Goal: Task Accomplishment & Management: Manage account settings

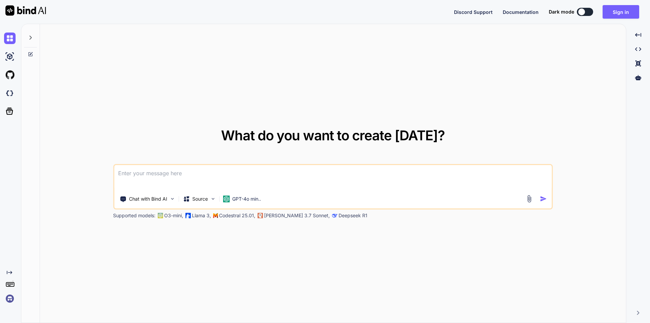
click at [191, 178] on textarea at bounding box center [333, 177] width 438 height 25
click at [623, 13] on button "Sign in" at bounding box center [621, 12] width 37 height 14
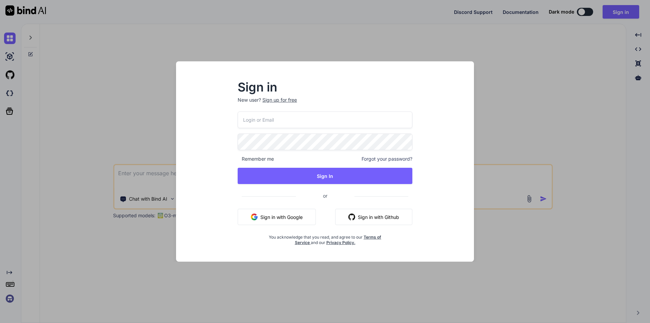
click at [328, 118] on input "email" at bounding box center [325, 119] width 175 height 17
type input "[EMAIL_ADDRESS][DOMAIN_NAME]"
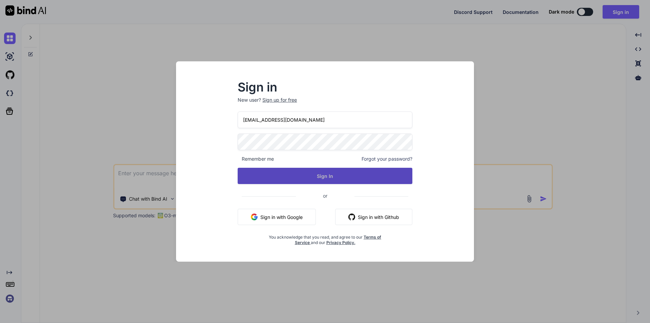
click at [322, 181] on button "Sign In" at bounding box center [325, 176] width 175 height 16
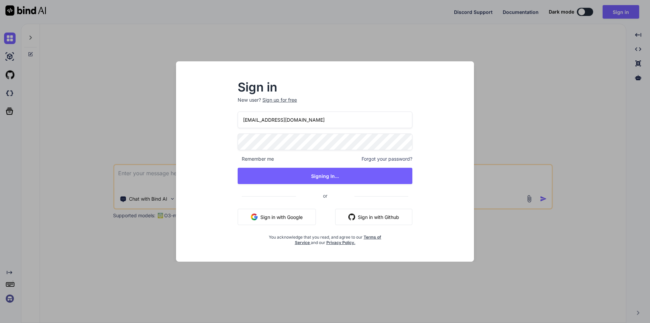
type textarea "x"
